Goal: Task Accomplishment & Management: Manage account settings

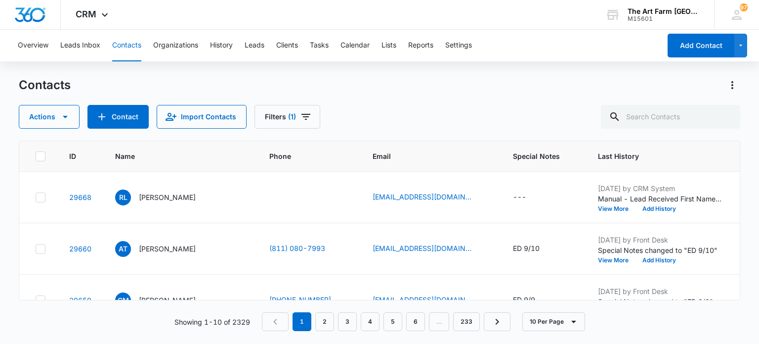
click at [182, 199] on p "[PERSON_NAME]" at bounding box center [167, 197] width 57 height 10
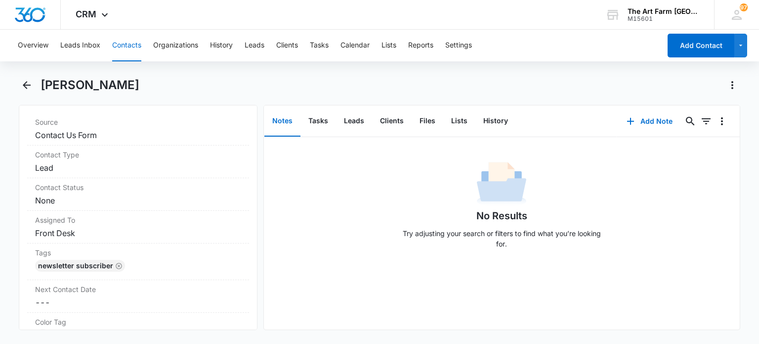
scroll to position [353, 0]
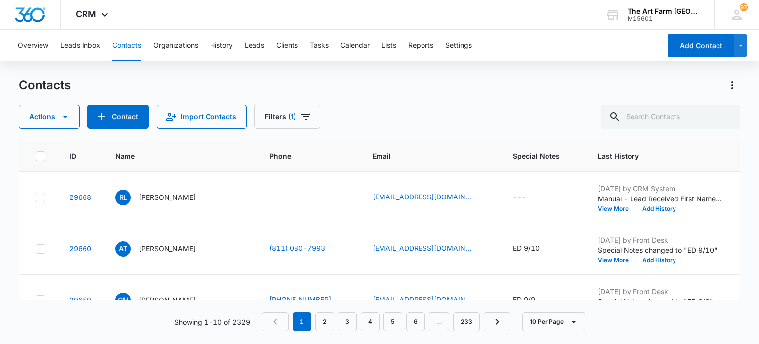
click at [513, 193] on div "---" at bounding box center [519, 197] width 13 height 12
click at [500, 127] on div "Actions Contact Import Contacts Filters (1)" at bounding box center [379, 117] width 721 height 24
click at [513, 195] on div "---" at bounding box center [519, 197] width 13 height 12
click at [516, 96] on textarea "Special Notes" at bounding box center [528, 117] width 117 height 56
type textarea "spam"
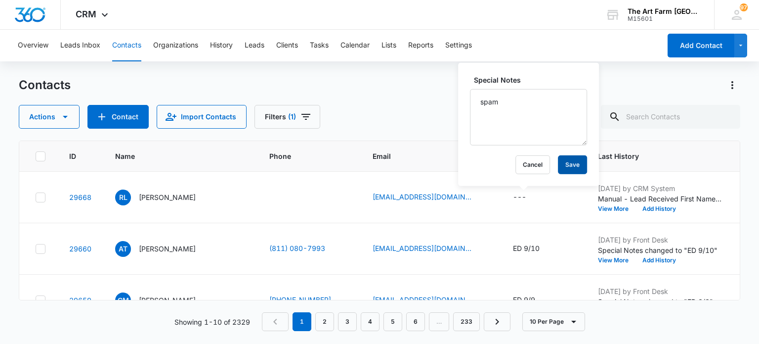
click at [566, 164] on button "Save" at bounding box center [572, 164] width 29 height 19
